Goal: Information Seeking & Learning: Learn about a topic

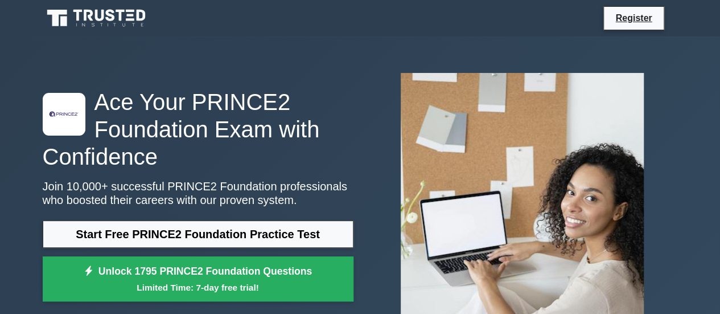
scroll to position [57, 0]
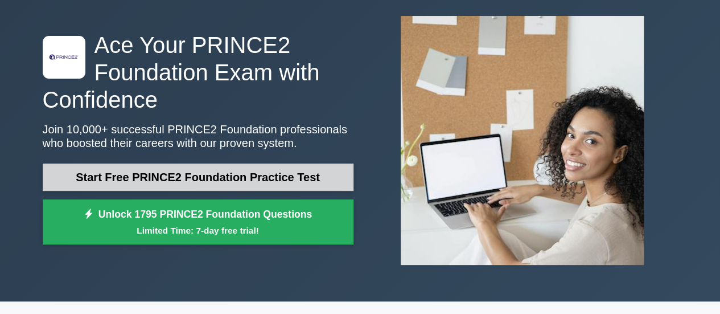
click at [282, 175] on link "Start Free PRINCE2 Foundation Practice Test" at bounding box center [198, 176] width 311 height 27
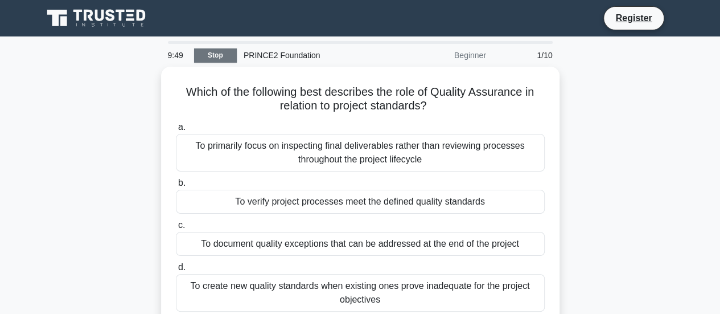
click at [214, 50] on link "Stop" at bounding box center [215, 55] width 43 height 14
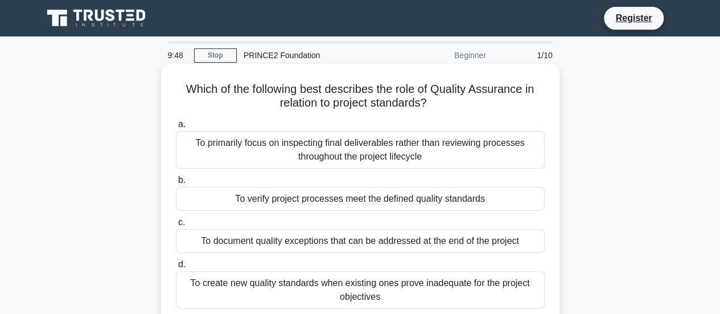
scroll to position [57, 0]
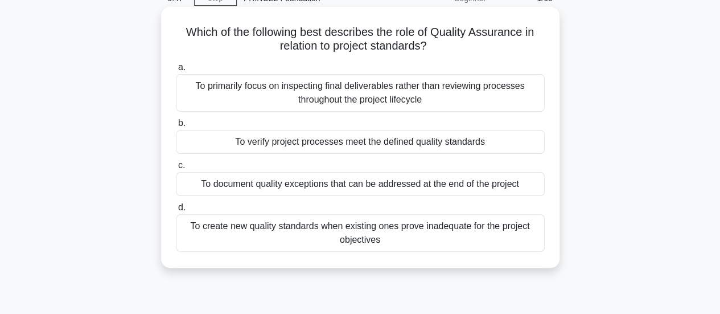
click at [407, 93] on div "To primarily focus on inspecting final deliverables rather than reviewing proce…" at bounding box center [360, 93] width 369 height 38
click at [176, 71] on input "a. To primarily focus on inspecting final deliverables rather than reviewing pr…" at bounding box center [176, 67] width 0 height 7
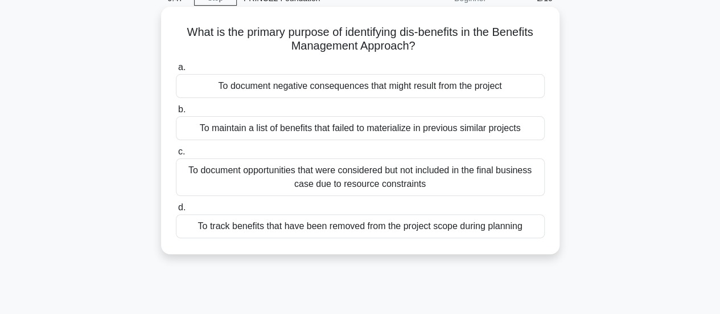
scroll to position [0, 0]
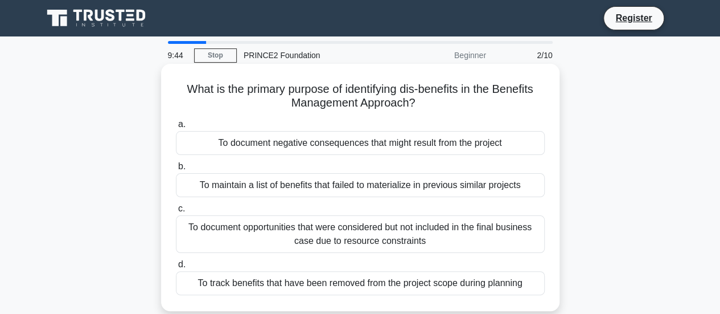
click at [469, 145] on div "To document negative consequences that might result from the project" at bounding box center [360, 143] width 369 height 24
click at [176, 128] on input "a. To document negative consequences that might result from the project" at bounding box center [176, 124] width 0 height 7
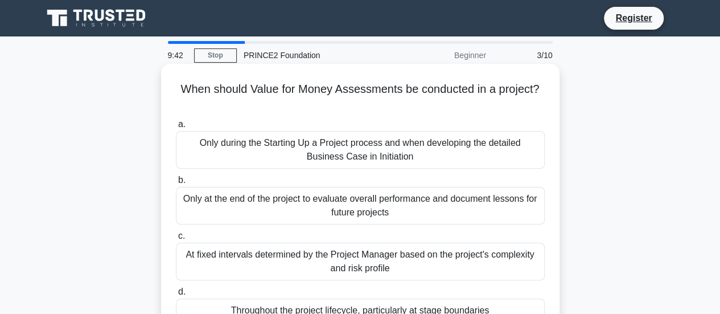
click at [519, 144] on div "Only during the Starting Up a Project process and when developing the detailed …" at bounding box center [360, 150] width 369 height 38
click at [176, 128] on input "a. Only during the Starting Up a Project process and when developing the detail…" at bounding box center [176, 124] width 0 height 7
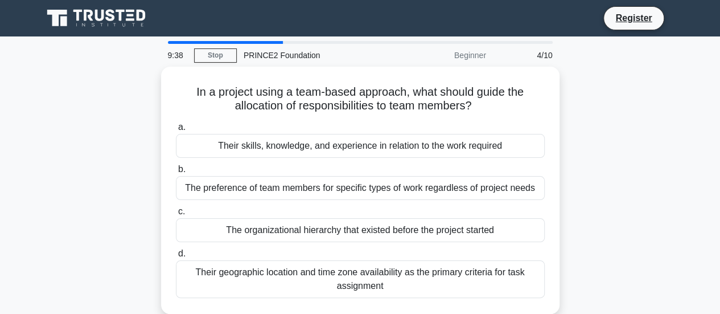
click at [519, 144] on div "Their skills, knowledge, and experience in relation to the work required" at bounding box center [360, 146] width 369 height 24
click at [176, 131] on input "a. Their skills, knowledge, and experience in relation to the work required" at bounding box center [176, 127] width 0 height 7
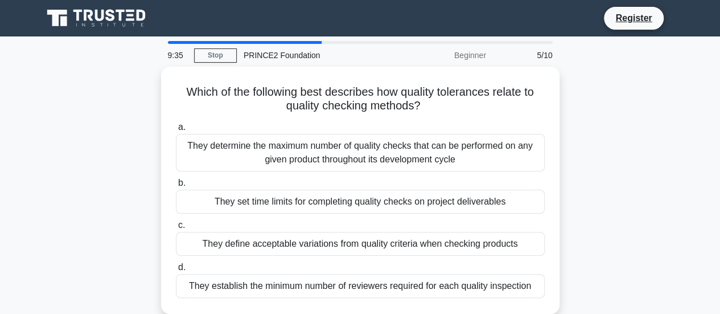
click at [519, 144] on div "They determine the maximum number of quality checks that can be performed on an…" at bounding box center [360, 153] width 369 height 38
click at [176, 131] on input "a. They determine the maximum number of quality checks that can be performed on…" at bounding box center [176, 127] width 0 height 7
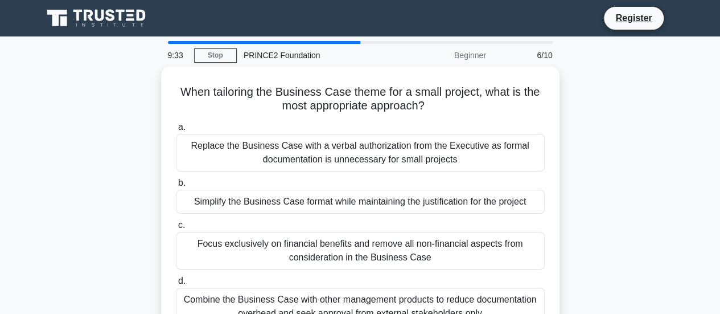
click at [519, 144] on div "Replace the Business Case with a verbal authorization from the Executive as for…" at bounding box center [360, 153] width 369 height 38
click at [176, 131] on input "a. Replace the Business Case with a verbal authorization from the Executive as …" at bounding box center [176, 127] width 0 height 7
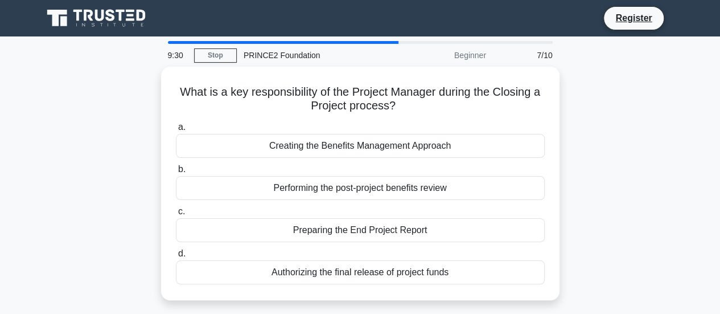
click at [519, 144] on div "Creating the Benefits Management Approach" at bounding box center [360, 146] width 369 height 24
click at [176, 131] on input "a. Creating the Benefits Management Approach" at bounding box center [176, 127] width 0 height 7
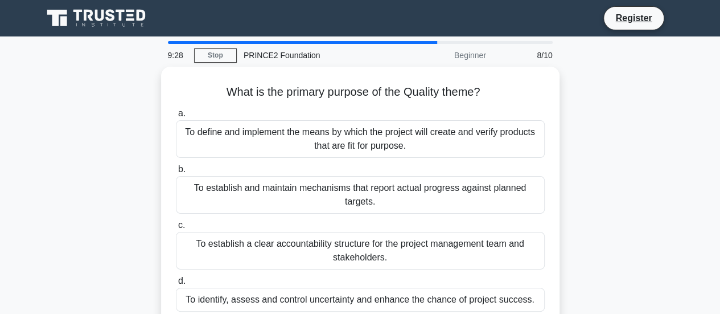
click at [519, 144] on div "To define and implement the means by which the project will create and verify p…" at bounding box center [360, 139] width 369 height 38
click at [176, 117] on input "a. To define and implement the means by which the project will create and verif…" at bounding box center [176, 113] width 0 height 7
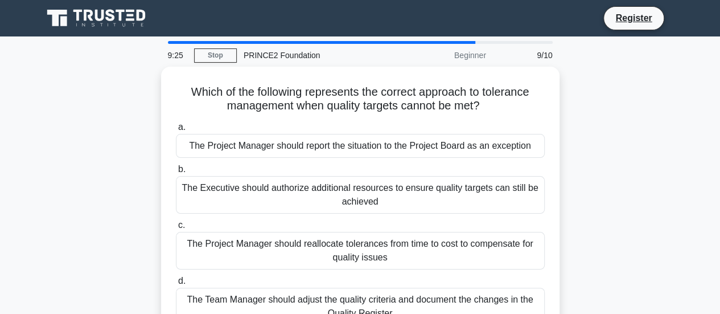
click at [519, 144] on div "The Project Manager should report the situation to the Project Board as an exce…" at bounding box center [360, 146] width 369 height 24
click at [176, 131] on input "a. The Project Manager should report the situation to the Project Board as an e…" at bounding box center [176, 127] width 0 height 7
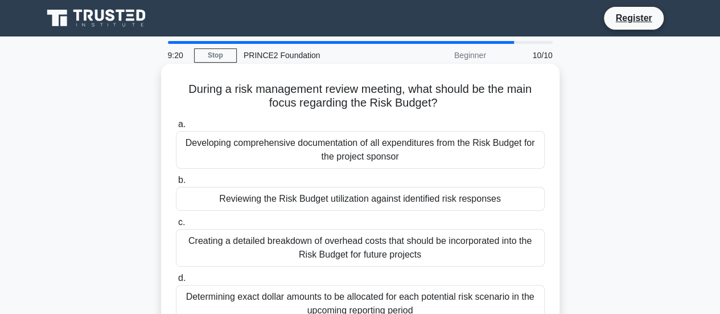
click at [521, 145] on div "Developing comprehensive documentation of all expenditures from the Risk Budget…" at bounding box center [360, 150] width 369 height 38
click at [176, 128] on input "a. Developing comprehensive documentation of all expenditures from the Risk Bud…" at bounding box center [176, 124] width 0 height 7
